Goal: Communication & Community: Answer question/provide support

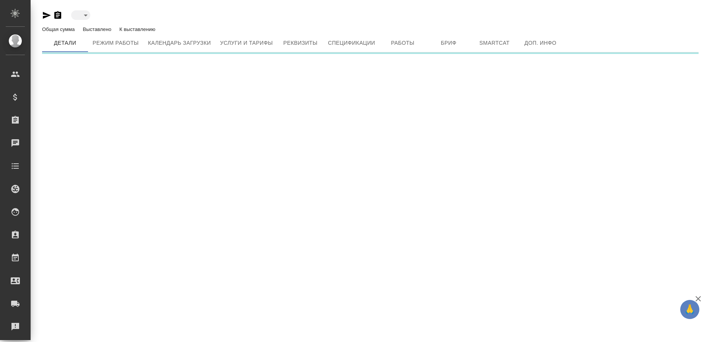
type input "active"
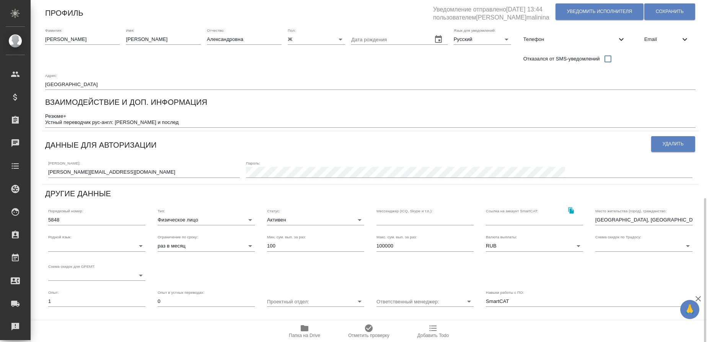
scroll to position [151, 0]
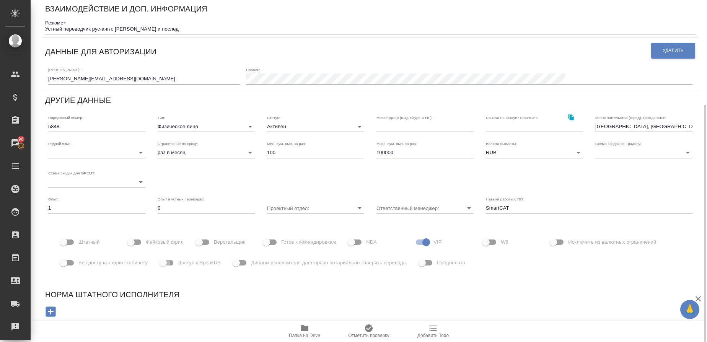
click at [172, 263] on input "Доступ к SpeakUS" at bounding box center [163, 263] width 44 height 15
checkbox input "true"
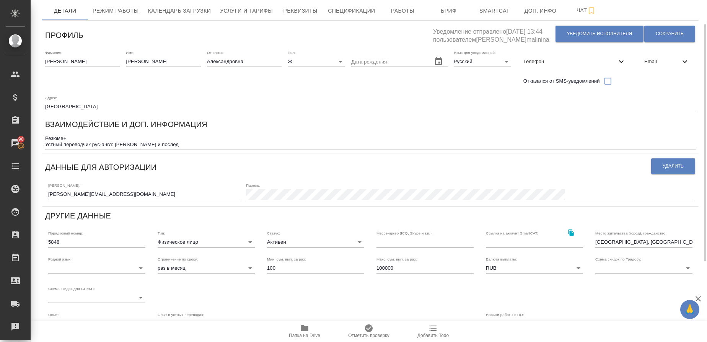
scroll to position [0, 0]
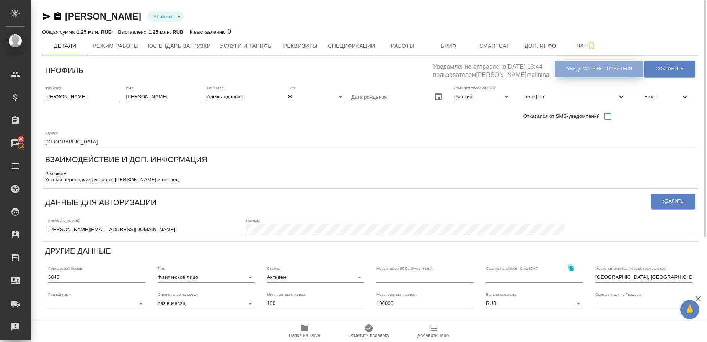
click at [593, 62] on button "Уведомить исполнителя" at bounding box center [600, 69] width 88 height 16
type textarea "Loremi dolo, Sitam! Consectetura e seddoeius temporincid ut laboreetdol magnaal…"
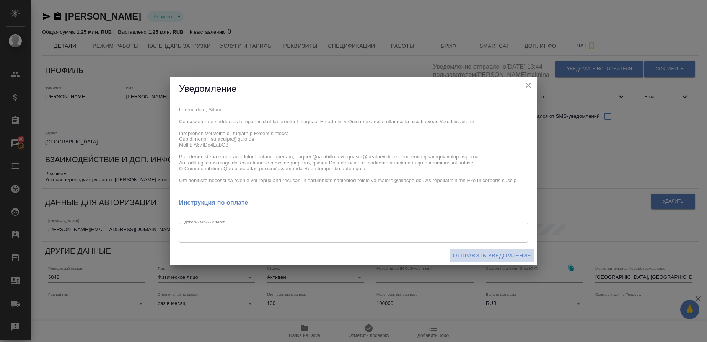
click at [470, 253] on span "Отправить уведомление" at bounding box center [492, 256] width 78 height 10
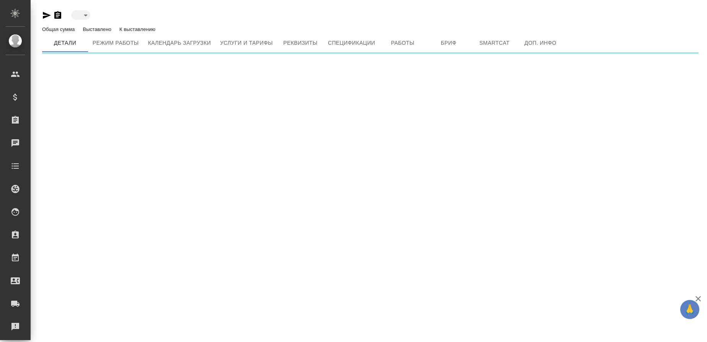
type input "active"
